Goal: Transaction & Acquisition: Download file/media

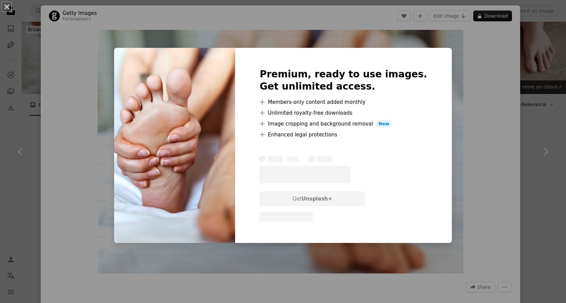
scroll to position [1747, 0]
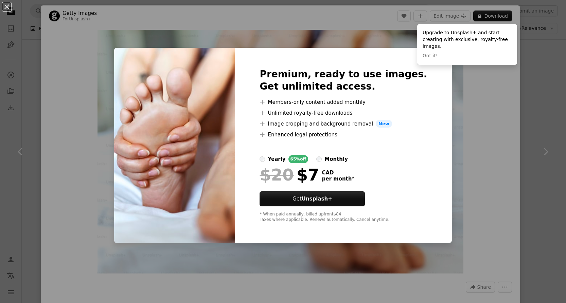
click at [559, 135] on div "An X shape Premium, ready to use images. Get unlimited access. A plus sign Memb…" at bounding box center [283, 151] width 566 height 303
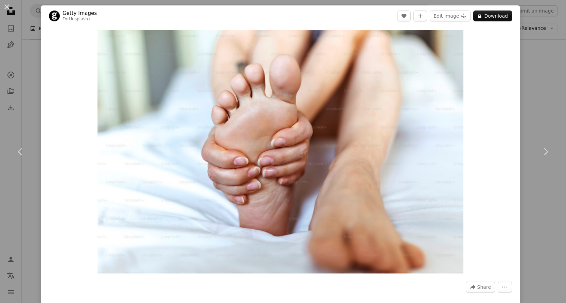
click at [19, 35] on div "An X shape Chevron left Chevron right Getty Images For Unsplash+ A heart A plus…" at bounding box center [283, 151] width 566 height 303
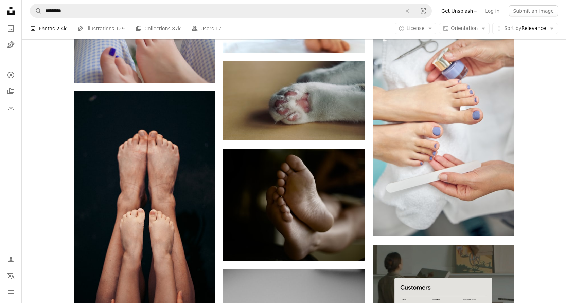
scroll to position [2002, 0]
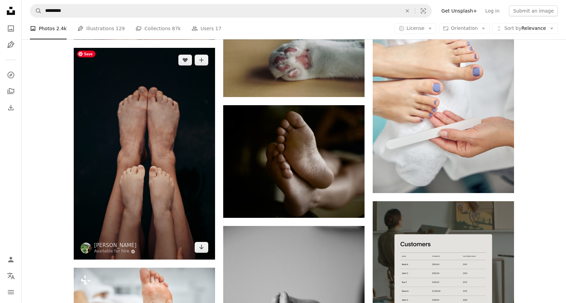
click at [159, 120] on img at bounding box center [144, 154] width 141 height 212
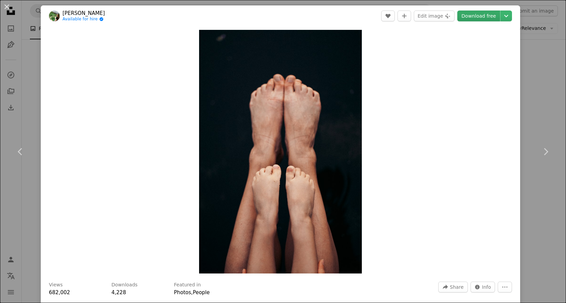
click at [488, 16] on link "Download free" at bounding box center [478, 16] width 43 height 11
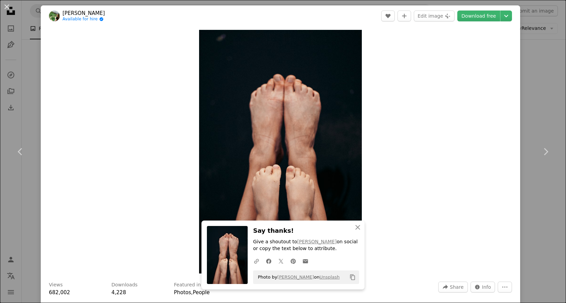
click at [33, 69] on div "An X shape Chevron left Chevron right [PERSON_NAME] Available for hire A checkm…" at bounding box center [283, 151] width 566 height 303
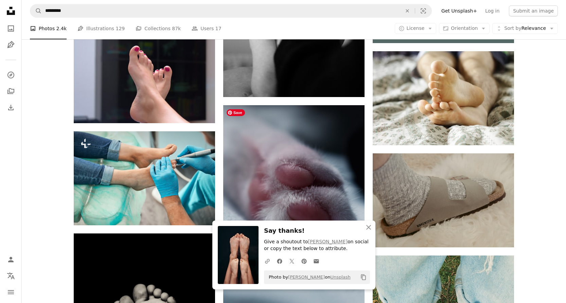
scroll to position [2344, 0]
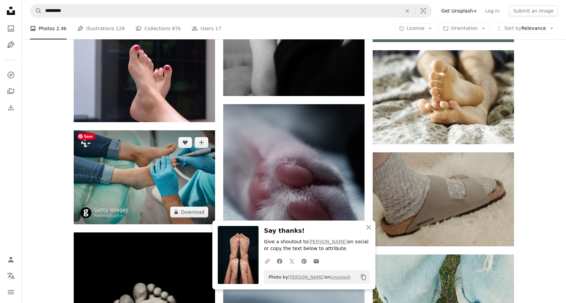
click at [157, 149] on img at bounding box center [144, 177] width 141 height 94
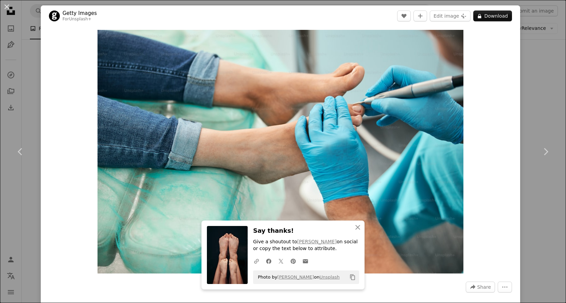
click at [29, 113] on div "An X shape Chevron left Chevron right Getty Images For Unsplash+ A heart A plus…" at bounding box center [283, 151] width 566 height 303
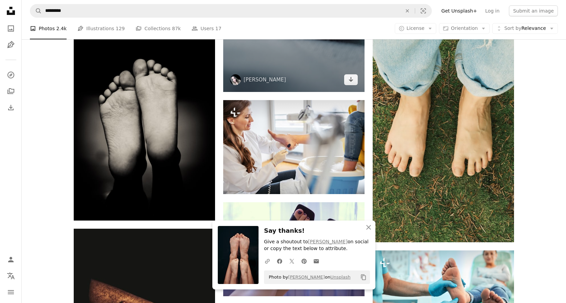
scroll to position [2617, 0]
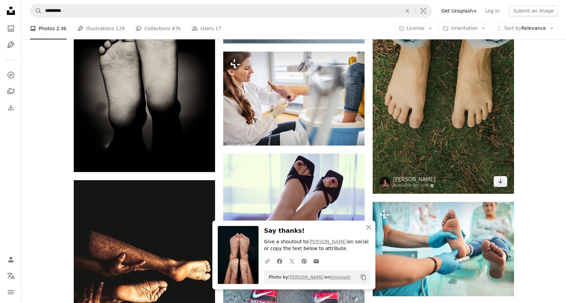
click at [448, 117] on img at bounding box center [443, 88] width 141 height 212
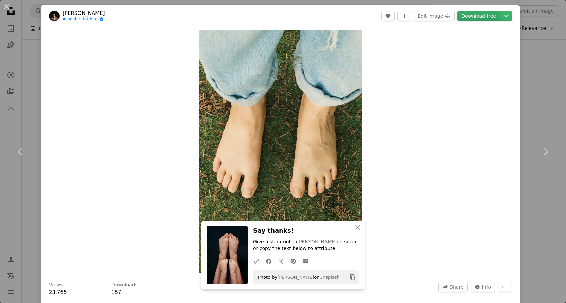
click at [477, 15] on link "Download free" at bounding box center [478, 16] width 43 height 11
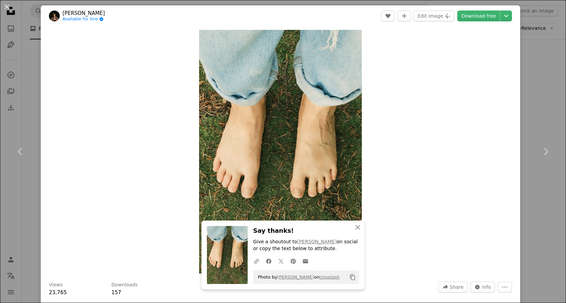
click at [33, 73] on div "An X shape Chevron left Chevron right [PERSON_NAME] Nikan Available for hire A …" at bounding box center [283, 151] width 566 height 303
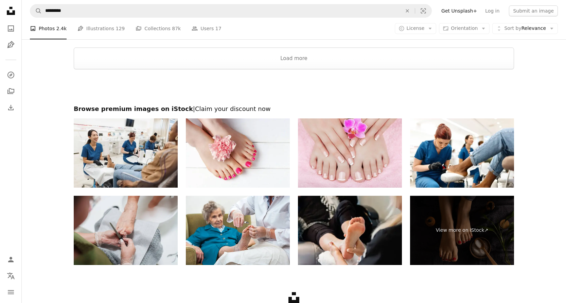
scroll to position [3197, 0]
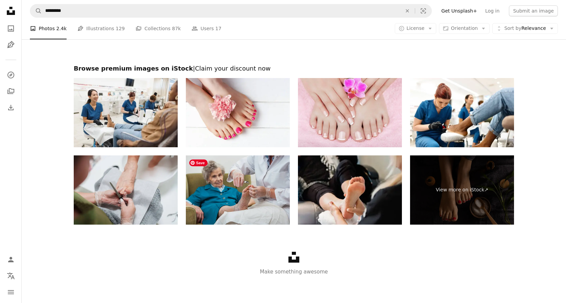
click at [226, 177] on img at bounding box center [238, 190] width 104 height 69
